Goal: Task Accomplishment & Management: Manage account settings

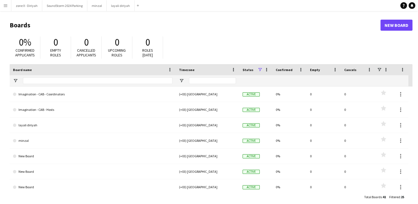
click at [4, 4] on app-icon "Menu" at bounding box center [5, 5] width 4 height 4
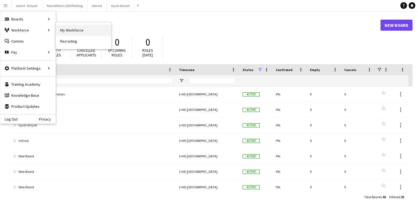
click at [69, 27] on link "My Workforce" at bounding box center [83, 30] width 55 height 11
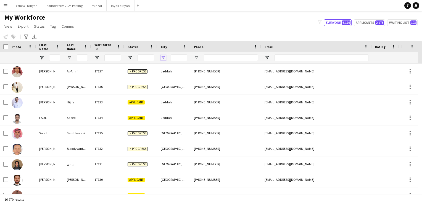
click at [163, 59] on span "Open Filter Menu" at bounding box center [163, 57] width 5 height 5
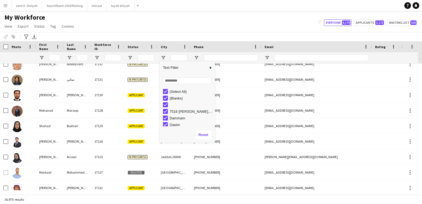
click at [150, 37] on div "Notify workforce Add to tag Select at least one crew to tag him or her. Advance…" at bounding box center [211, 36] width 422 height 9
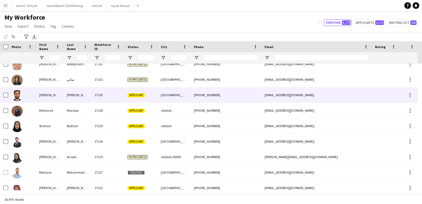
click at [115, 99] on div "17130" at bounding box center [107, 94] width 33 height 15
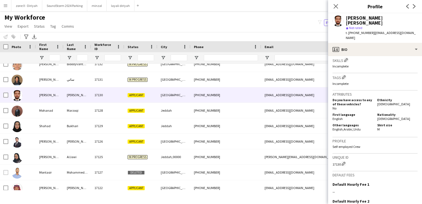
scroll to position [189, 0]
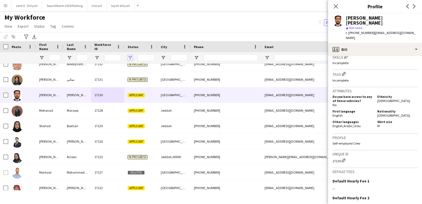
click at [131, 57] on span "Open Filter Menu" at bounding box center [130, 57] width 5 height 5
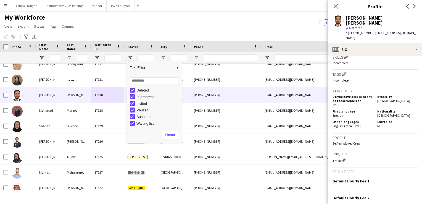
scroll to position [0, 0]
click at [137, 91] on div "(Select All)" at bounding box center [159, 92] width 44 height 4
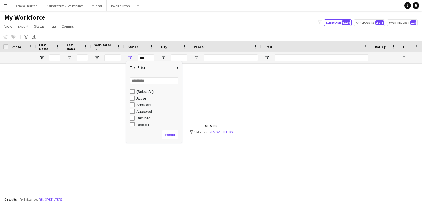
click at [143, 99] on div "Active" at bounding box center [159, 98] width 44 height 4
type input "**********"
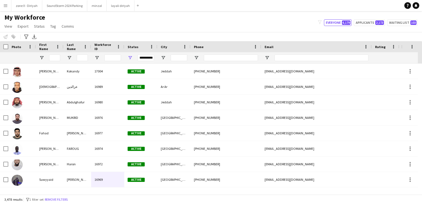
click at [166, 23] on div "My Workforce View Views Default view Bank Details IDs/Email New view Update vie…" at bounding box center [211, 22] width 422 height 19
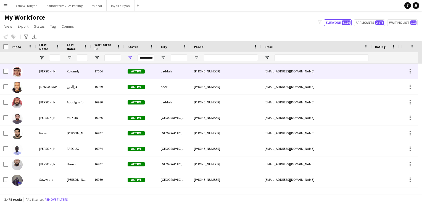
click at [116, 72] on div "17004" at bounding box center [107, 71] width 33 height 15
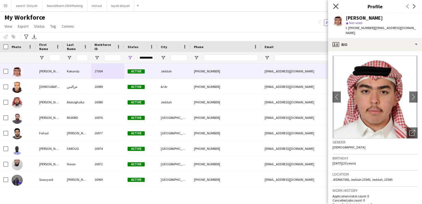
click at [336, 6] on icon at bounding box center [335, 6] width 5 height 5
